Goal: Find specific page/section: Find specific page/section

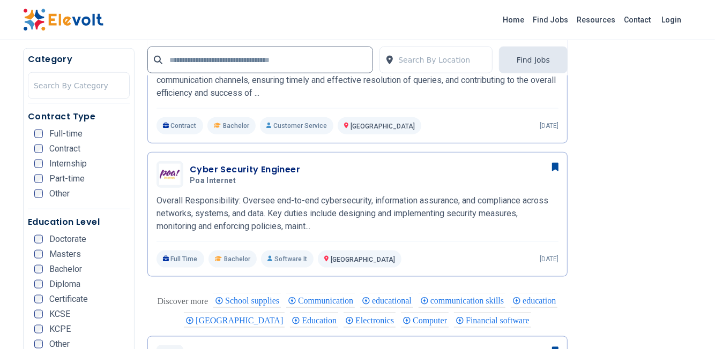
scroll to position [750, 0]
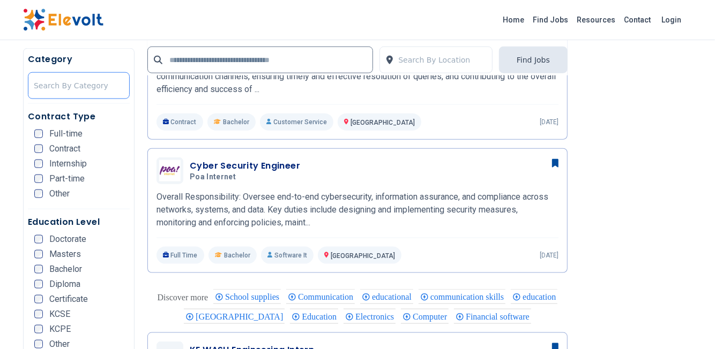
click at [55, 83] on div at bounding box center [79, 85] width 90 height 21
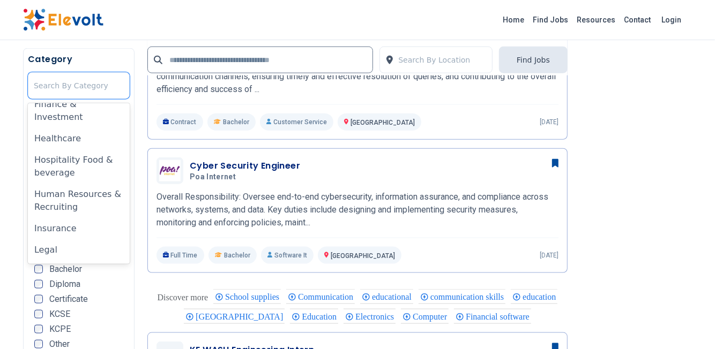
scroll to position [375, 0]
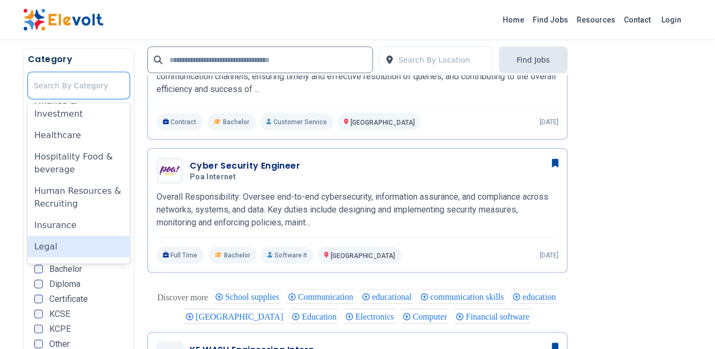
click at [61, 250] on div "Legal" at bounding box center [79, 246] width 102 height 21
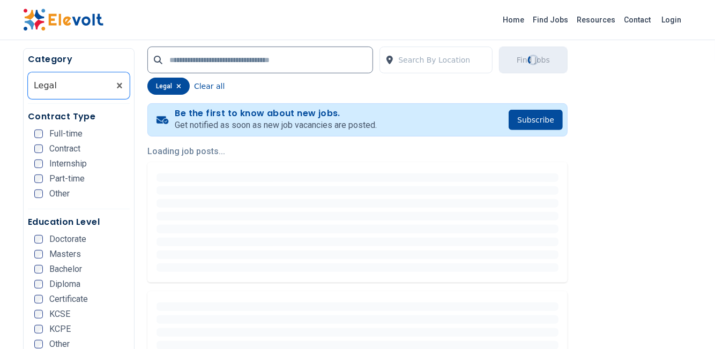
scroll to position [268, 0]
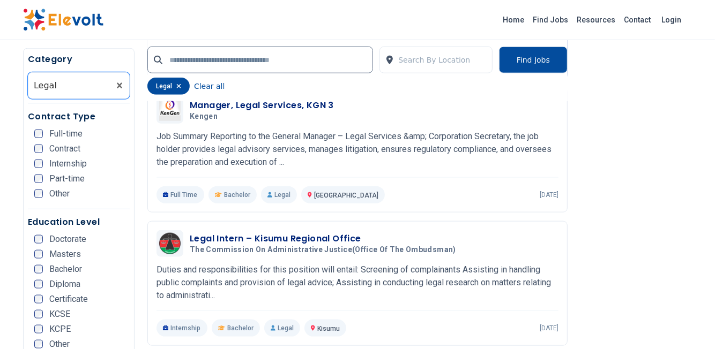
scroll to position [697, 0]
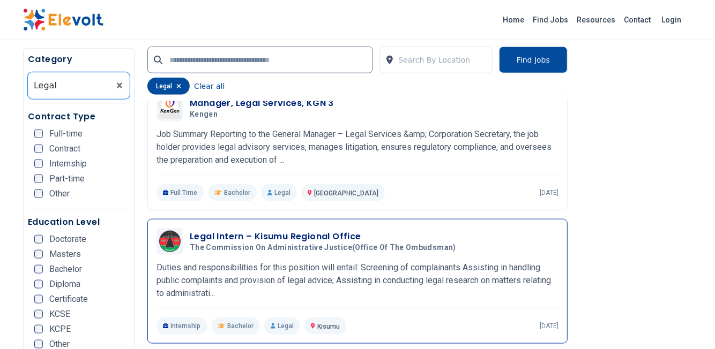
click at [296, 228] on div "Legal Intern – Kisumu Regional Office The Commission on Administrative Justice(…" at bounding box center [358, 241] width 402 height 27
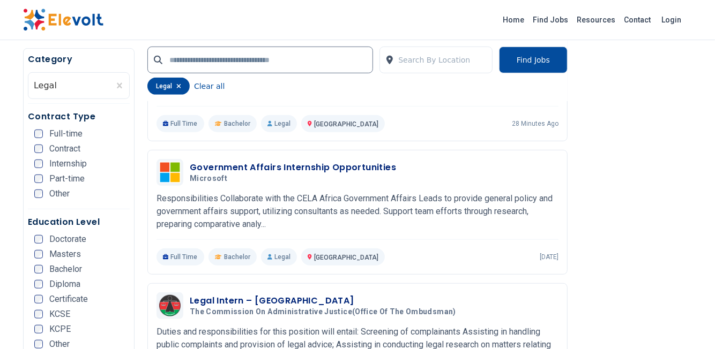
scroll to position [351, 0]
